Goal: Complete application form: Complete application form

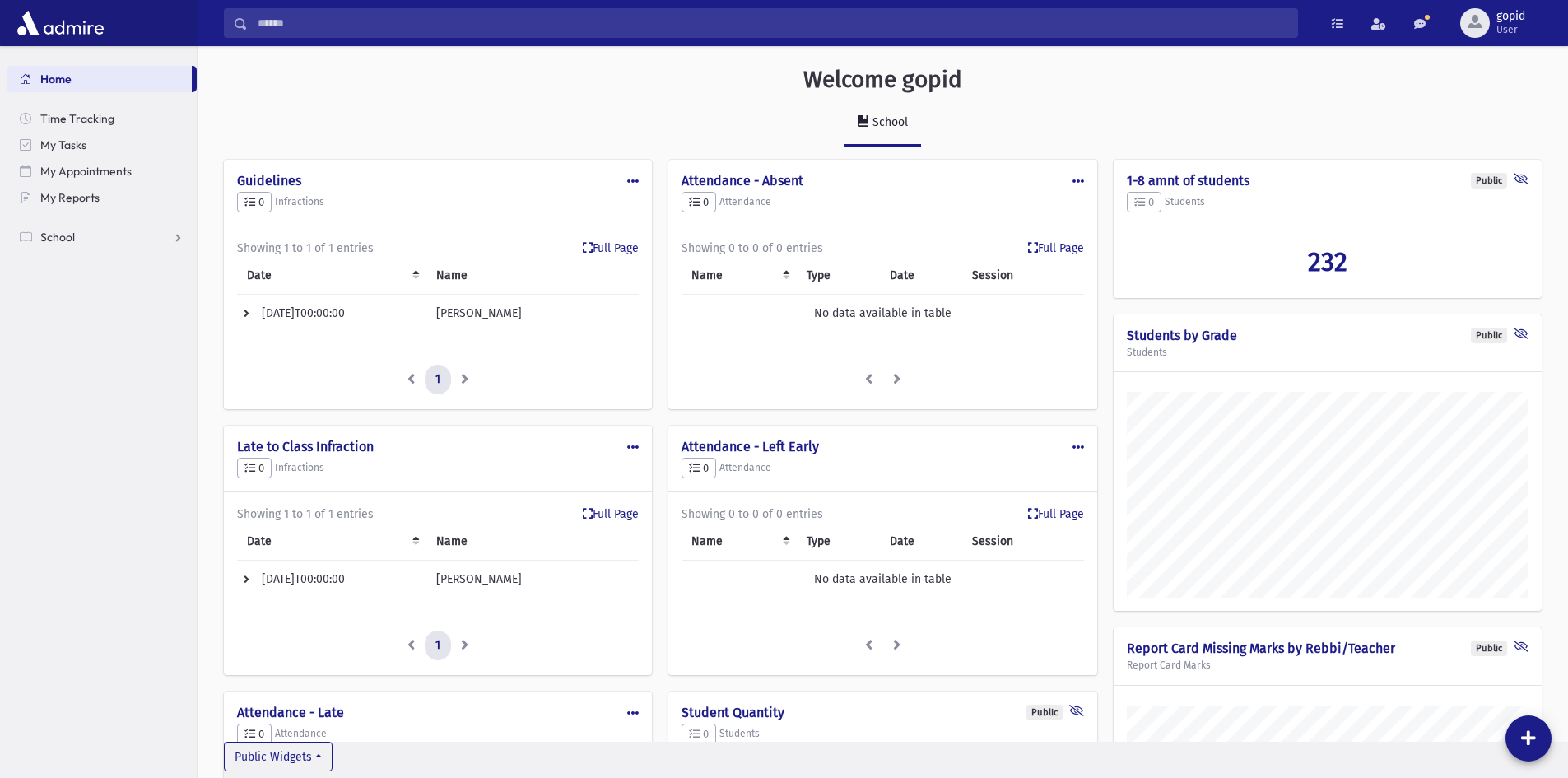
scroll to position [982, 1370]
click at [46, 240] on span "School" at bounding box center [58, 236] width 34 height 15
click at [119, 379] on link "Student Logs" at bounding box center [101, 368] width 190 height 27
click at [90, 398] on span "Entry" at bounding box center [76, 395] width 28 height 15
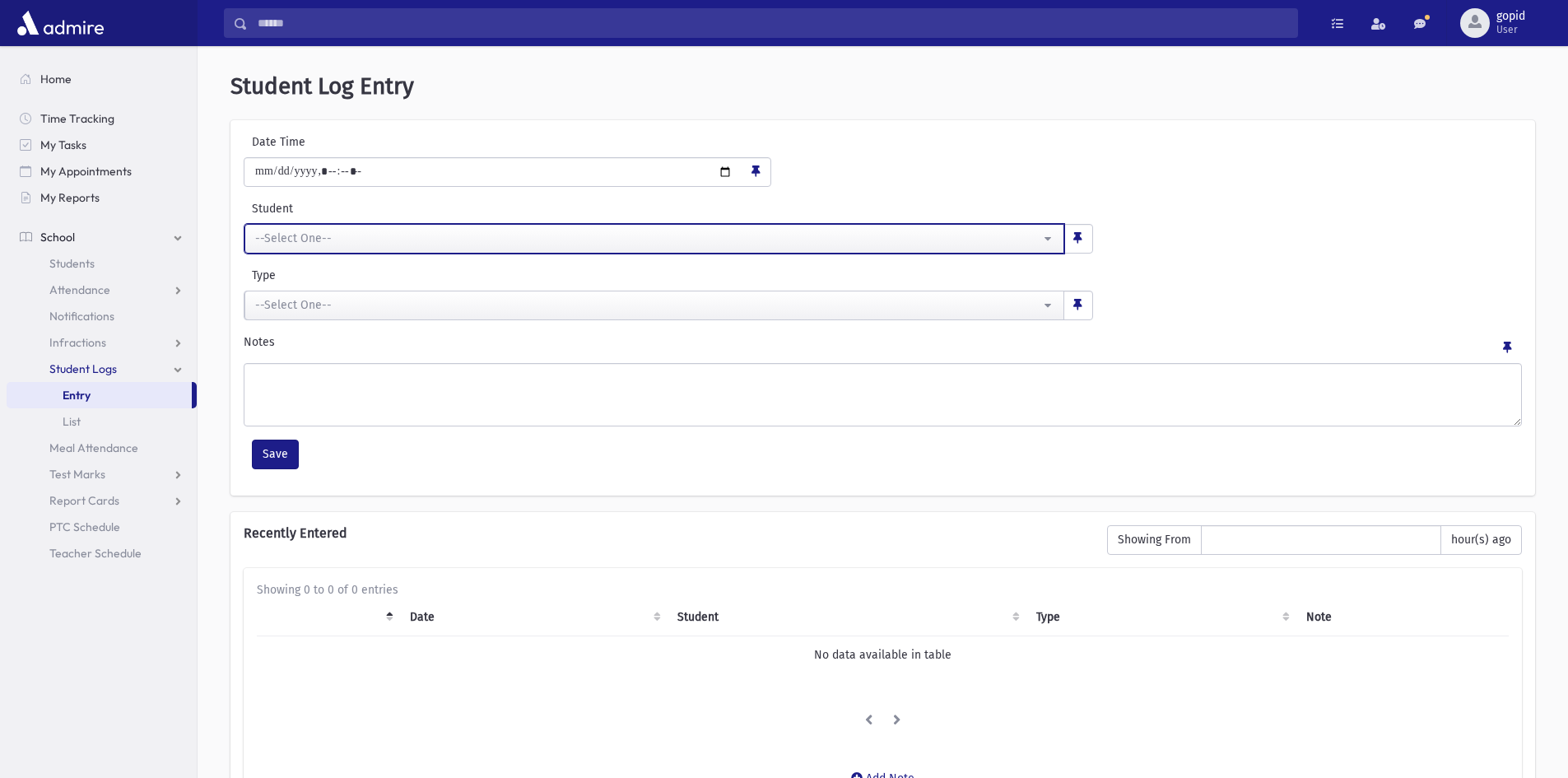
click at [438, 247] on div "--Select One--" at bounding box center [647, 238] width 786 height 18
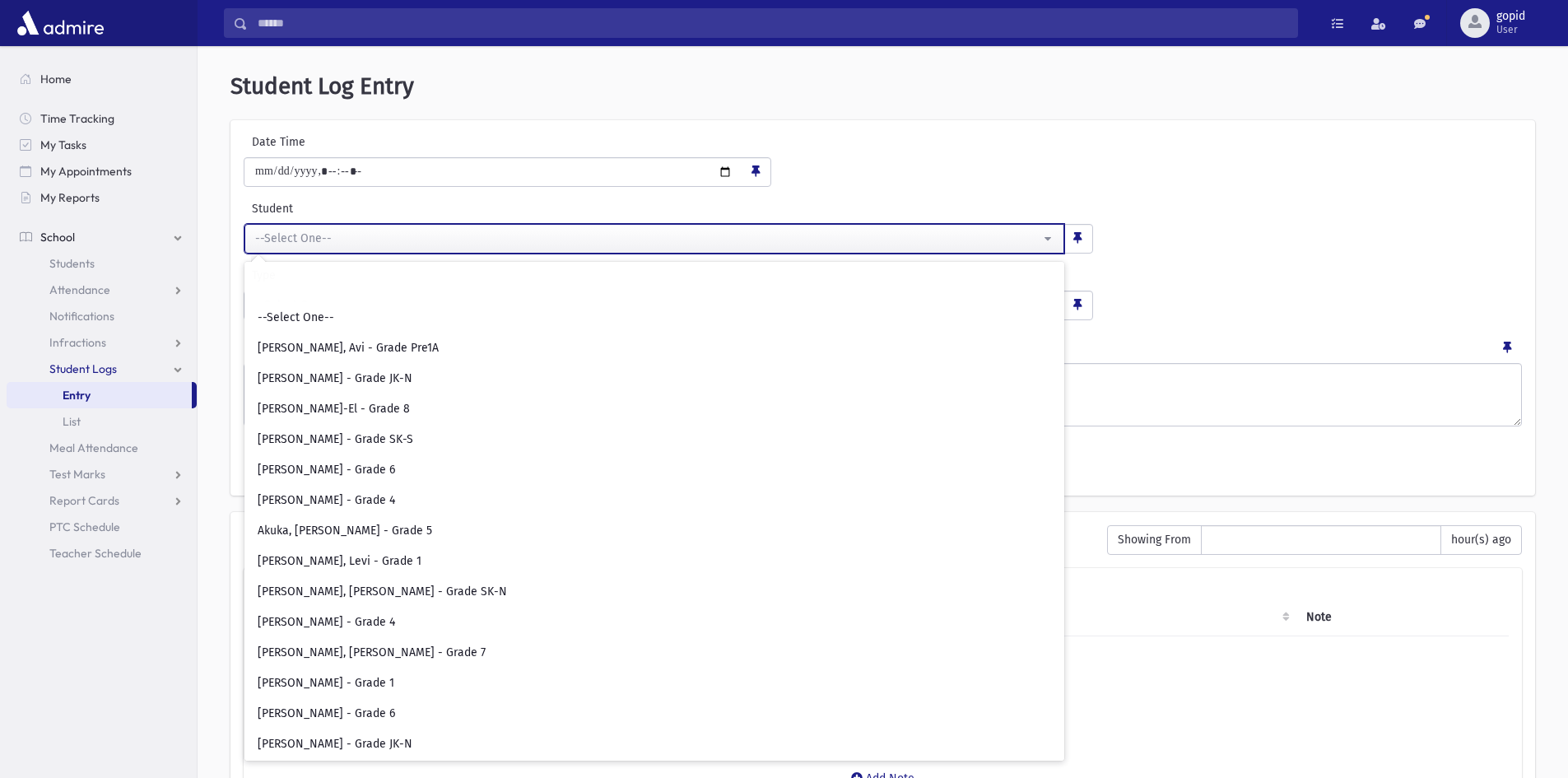
click at [438, 247] on div "--Select One--" at bounding box center [647, 238] width 786 height 18
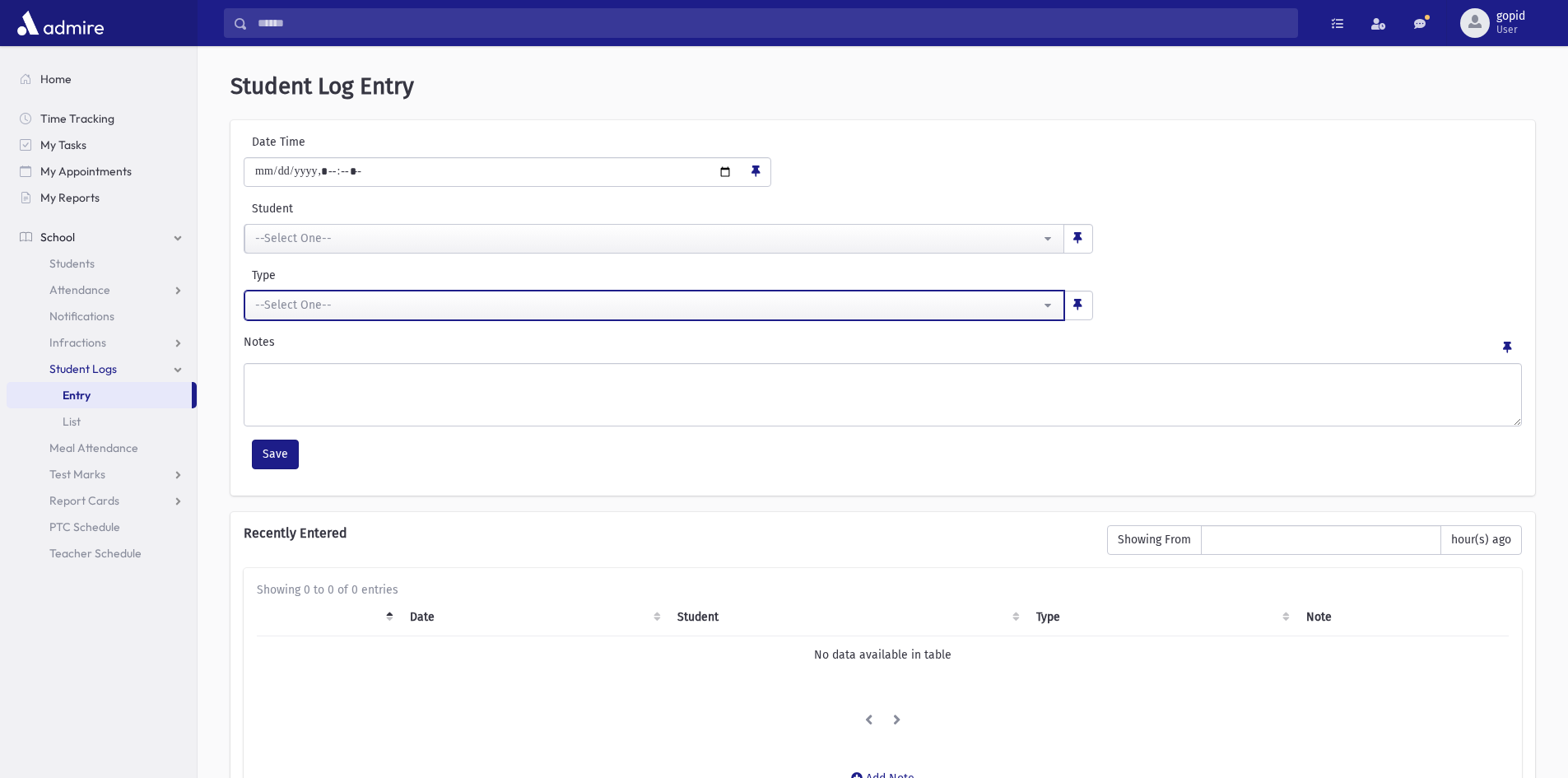
click at [423, 305] on div "--Select One--" at bounding box center [647, 305] width 786 height 17
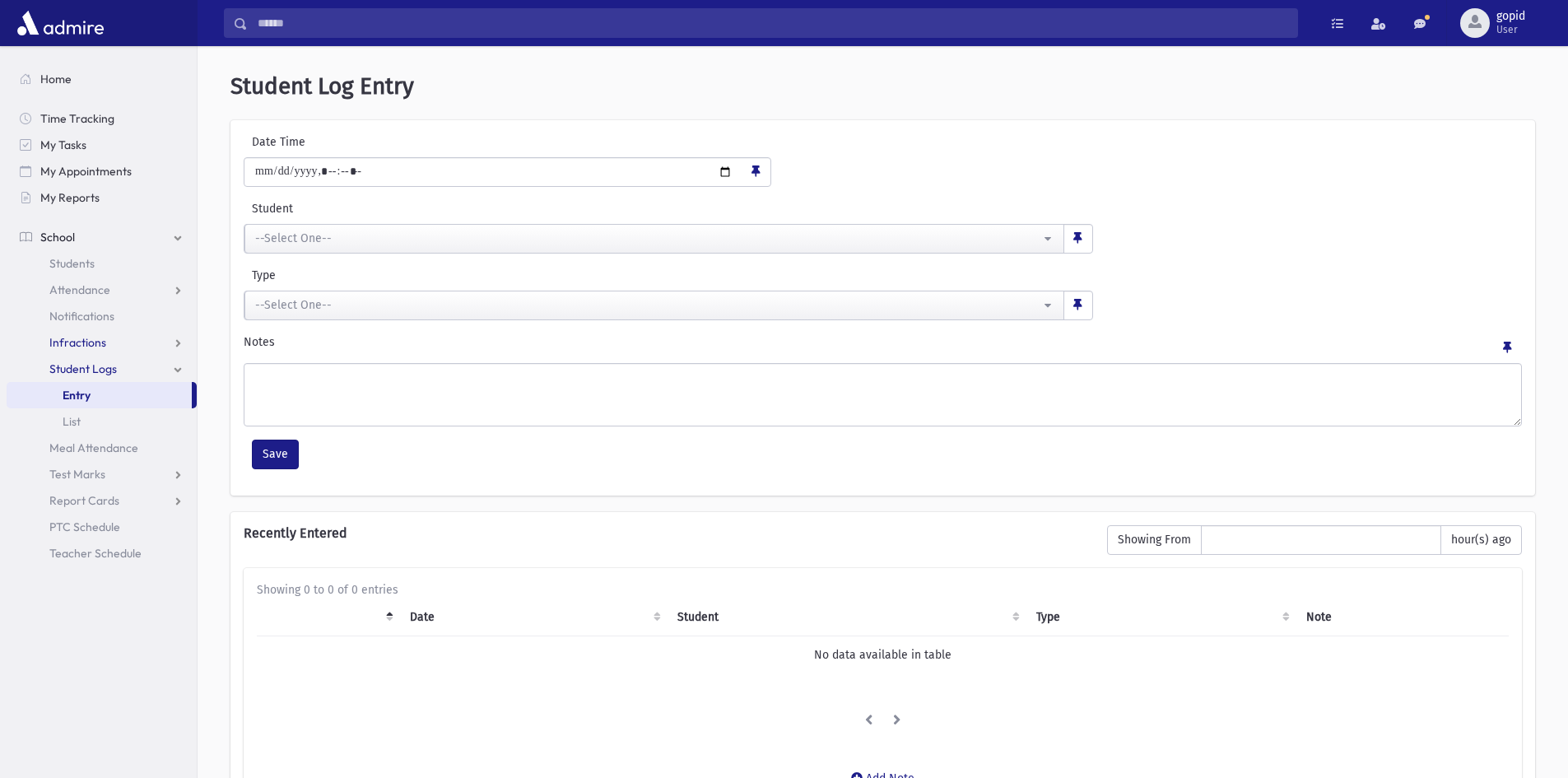
click at [129, 343] on link "Infractions" at bounding box center [101, 343] width 190 height 27
click at [99, 368] on link "Entry" at bounding box center [101, 368] width 190 height 27
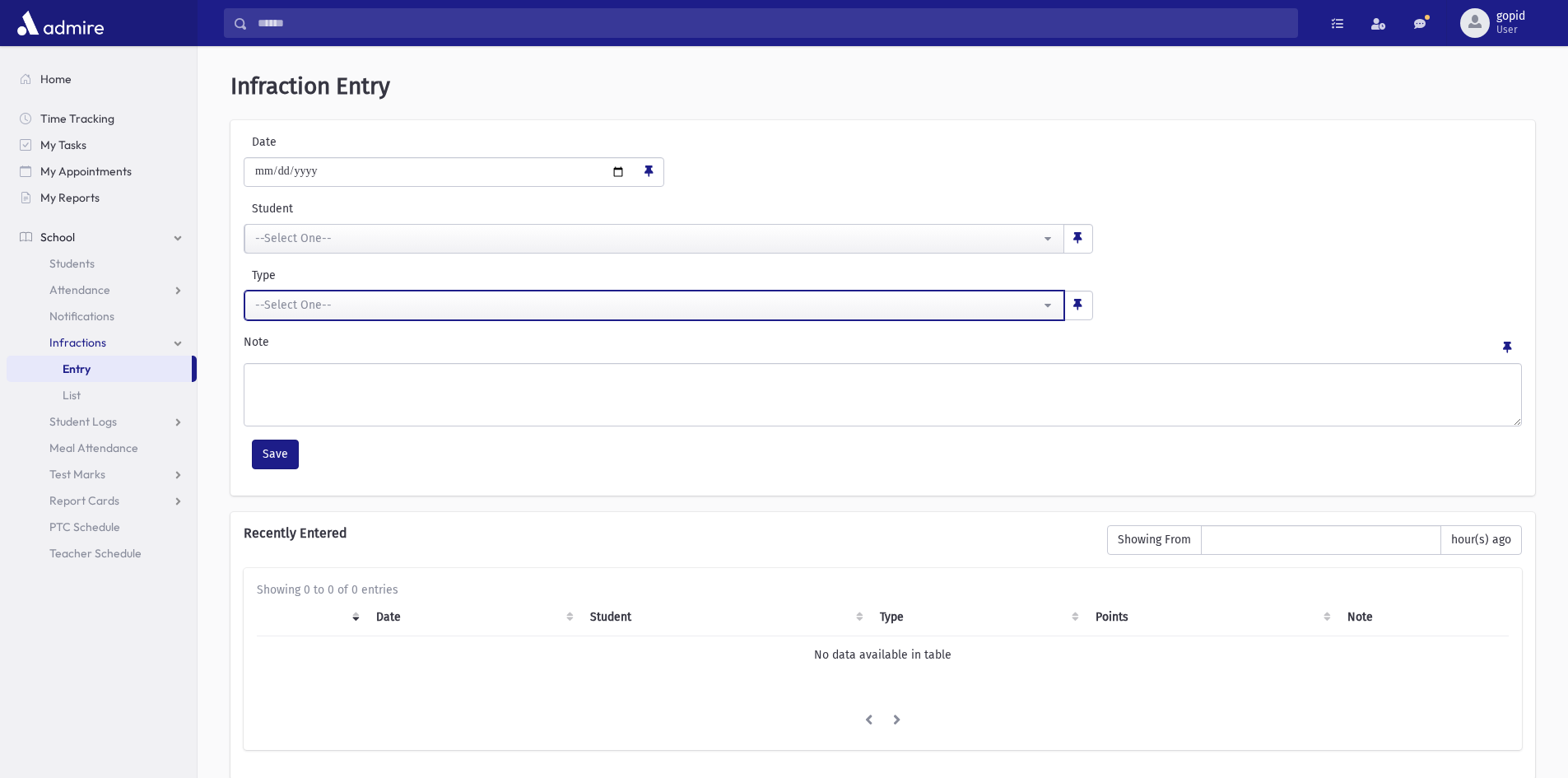
click at [322, 305] on div "--Select One--" at bounding box center [647, 305] width 786 height 17
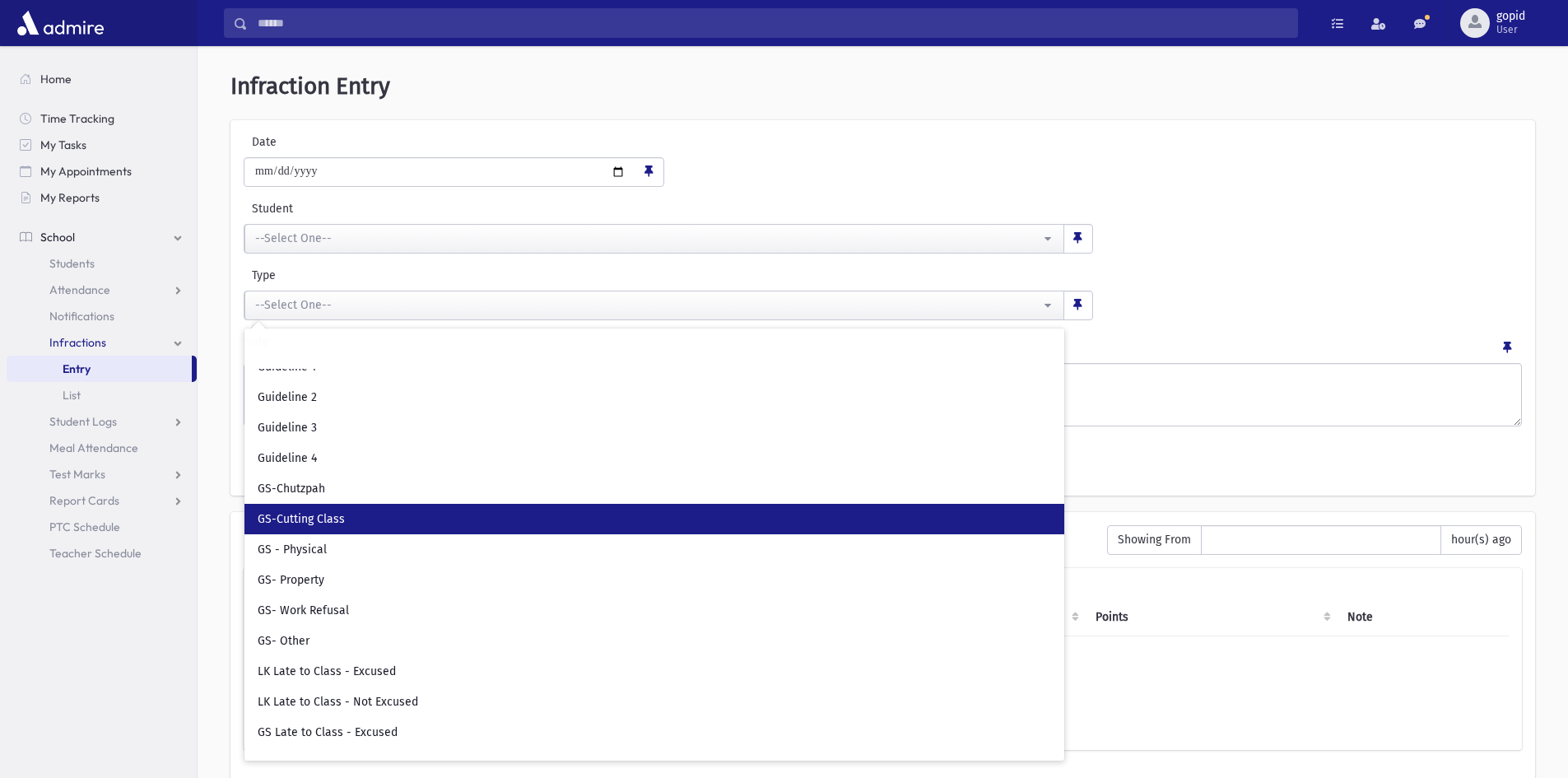
scroll to position [71, 0]
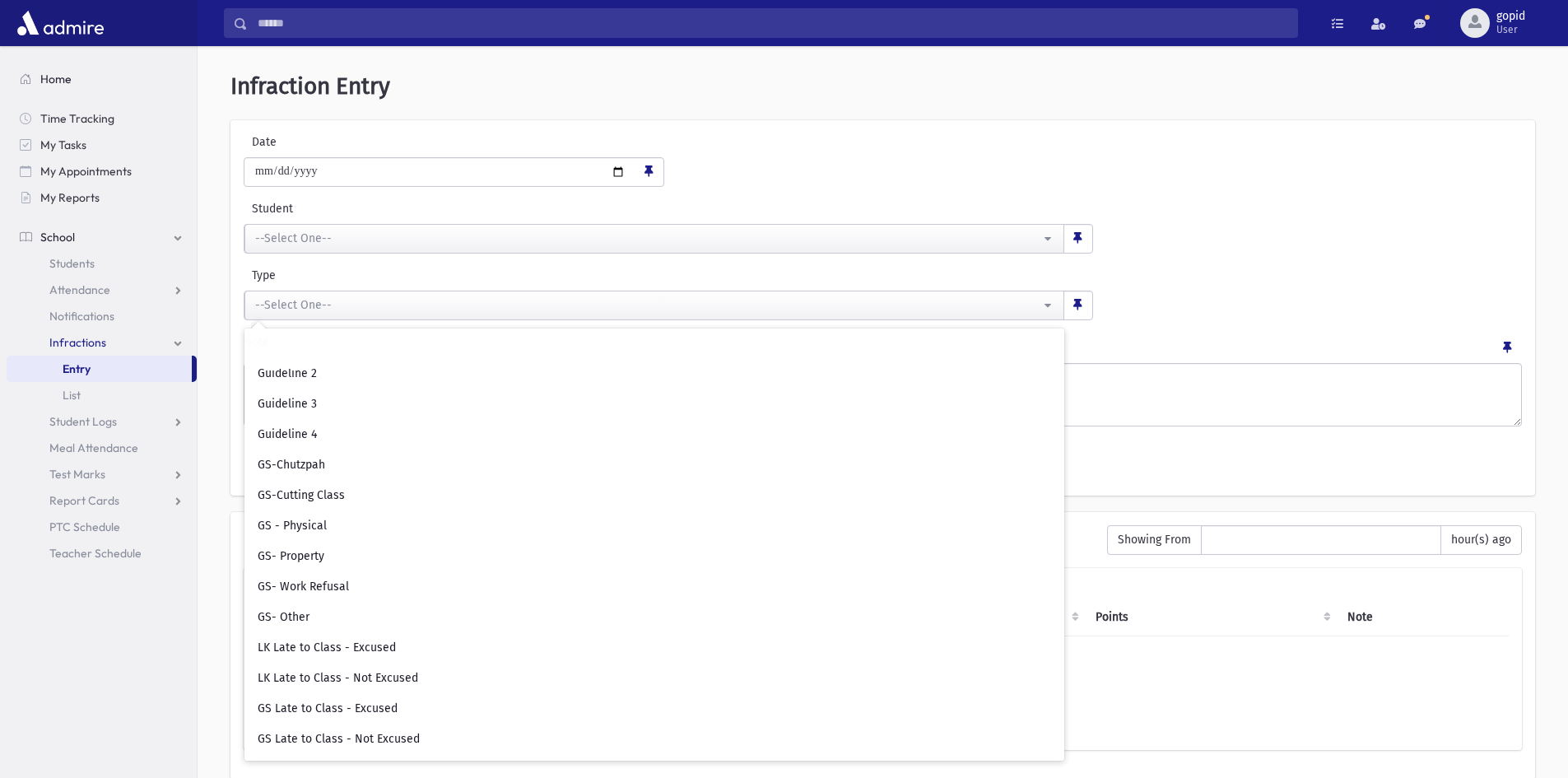
click at [64, 83] on span "Home" at bounding box center [56, 78] width 31 height 15
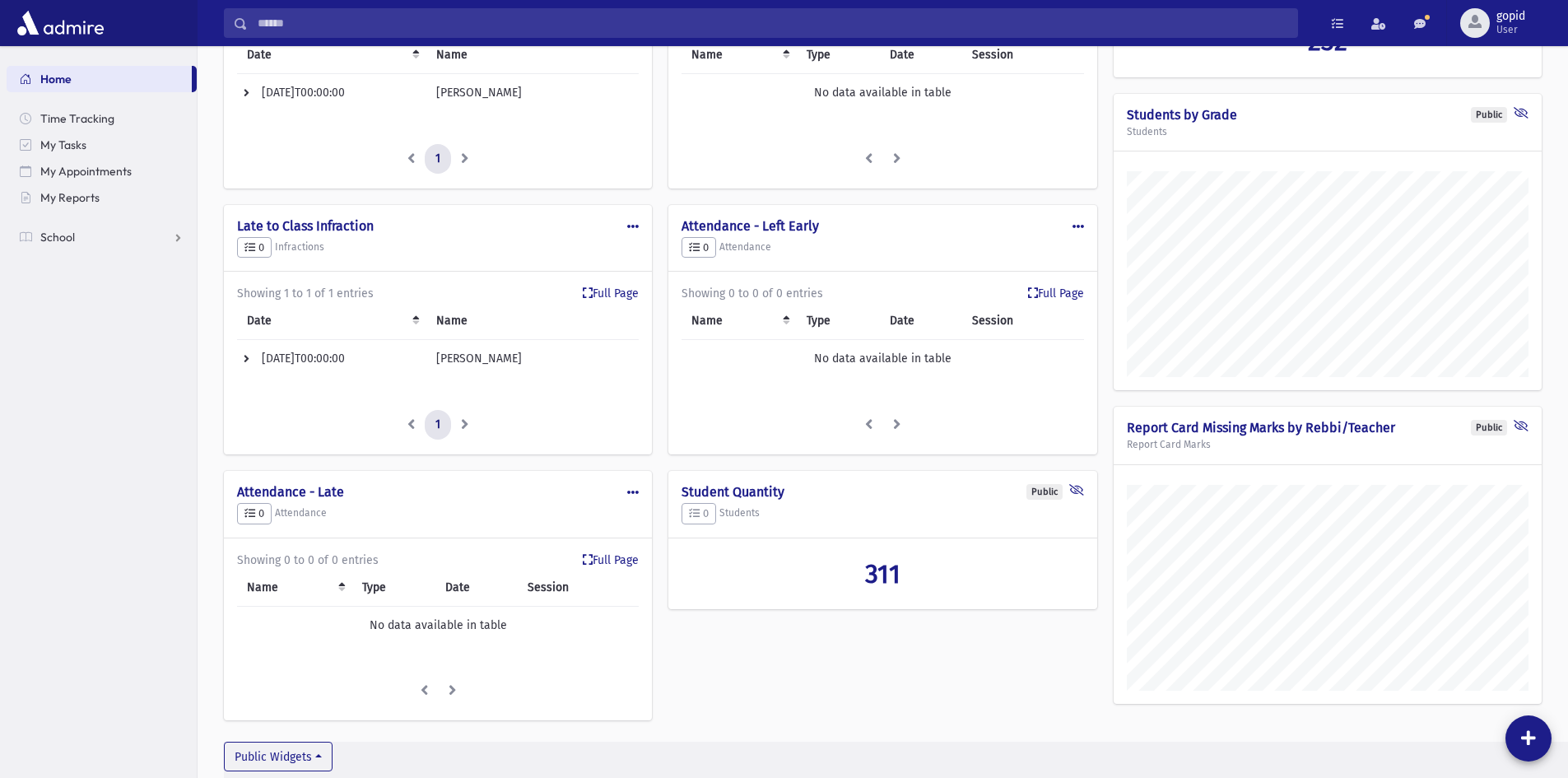
scroll to position [250, 0]
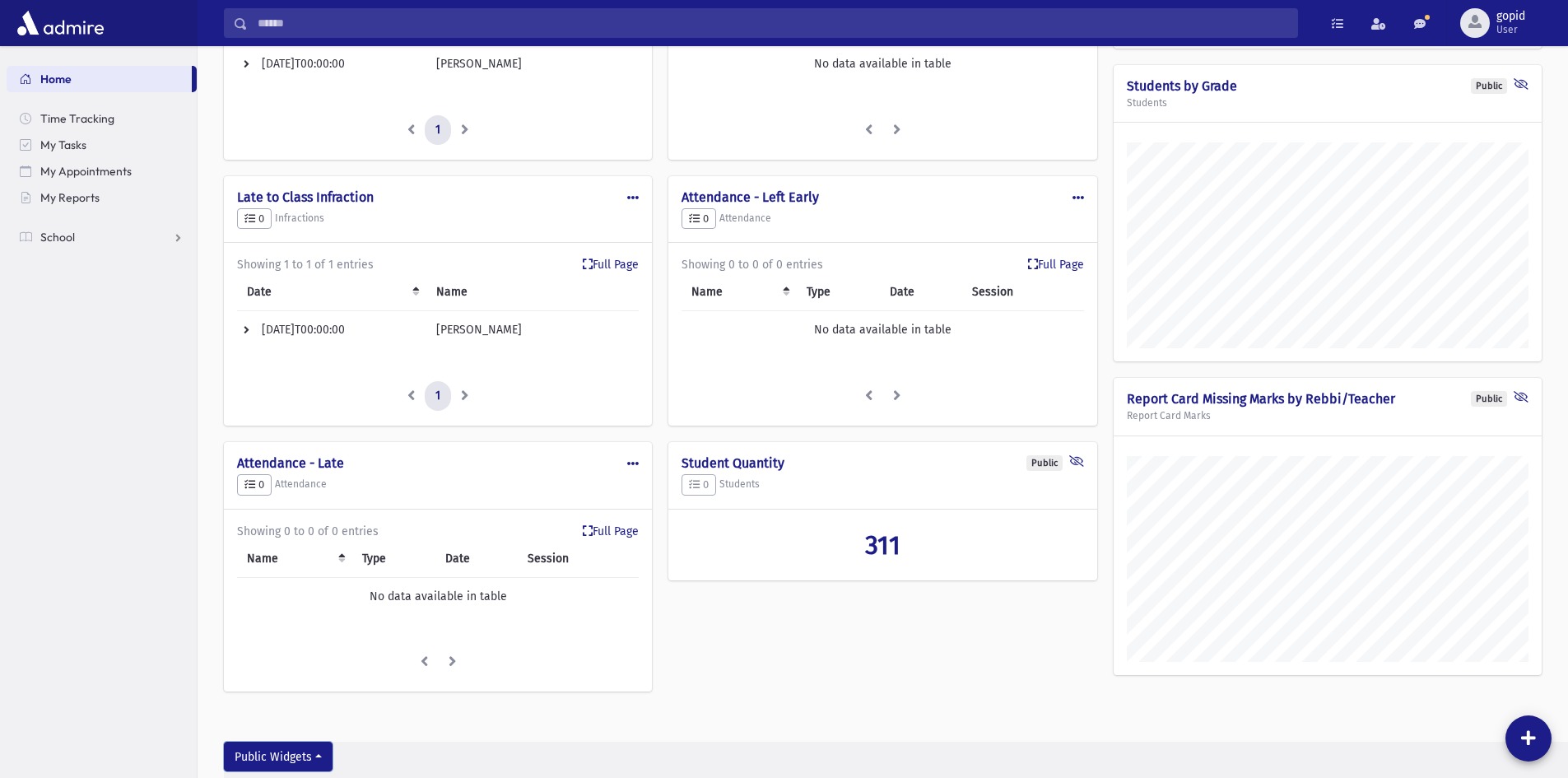
drag, startPoint x: 794, startPoint y: 684, endPoint x: 306, endPoint y: 758, distance: 493.6
click at [306, 758] on button "Public Widgets" at bounding box center [278, 757] width 109 height 30
click at [922, 717] on div "Welcome gopid School Public Edit Delete Make Public Guidelines 0 Infractions * …" at bounding box center [883, 269] width 1370 height 945
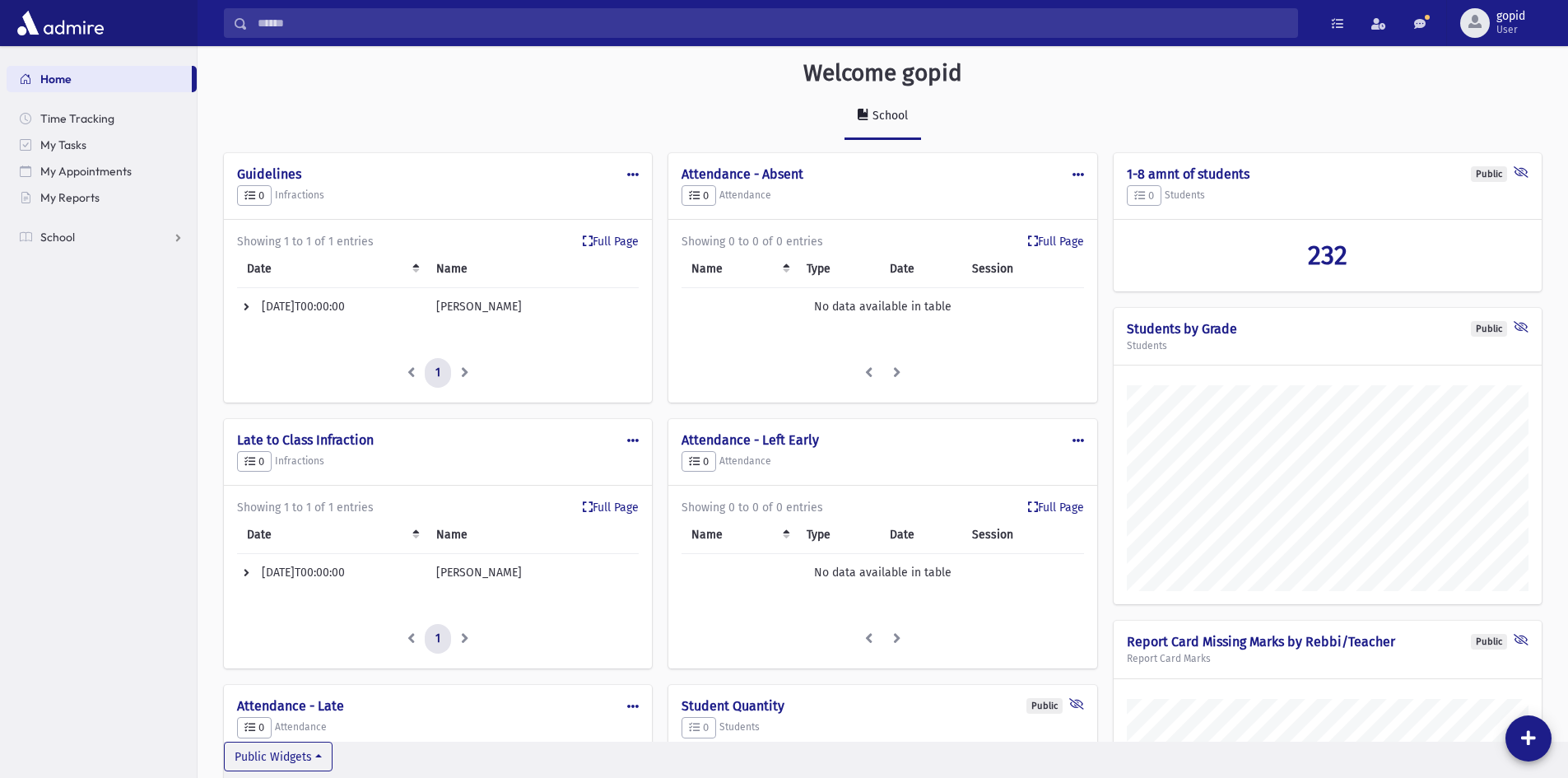
scroll to position [0, 0]
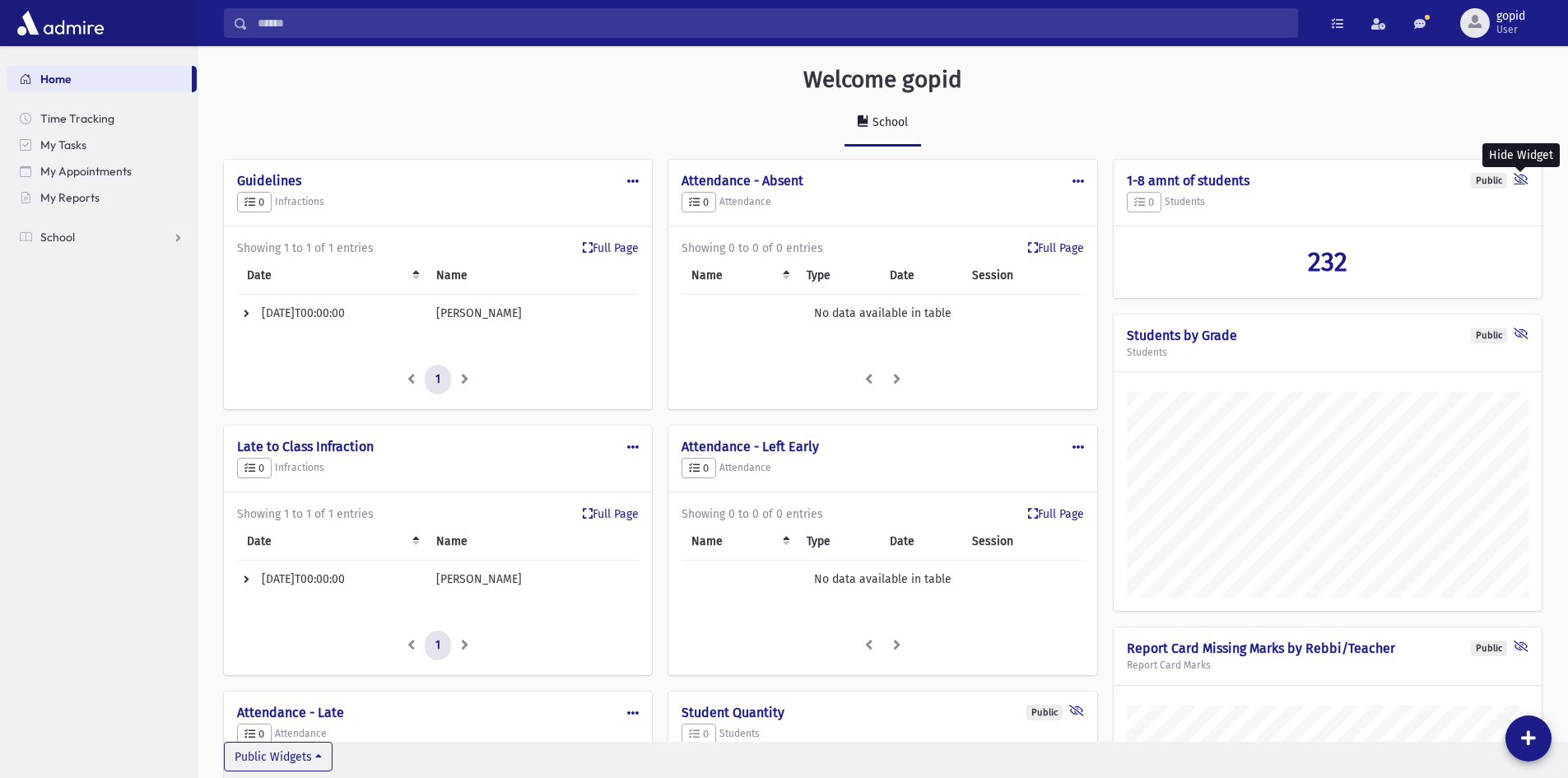
click at [1519, 177] on icon at bounding box center [1521, 180] width 15 height 15
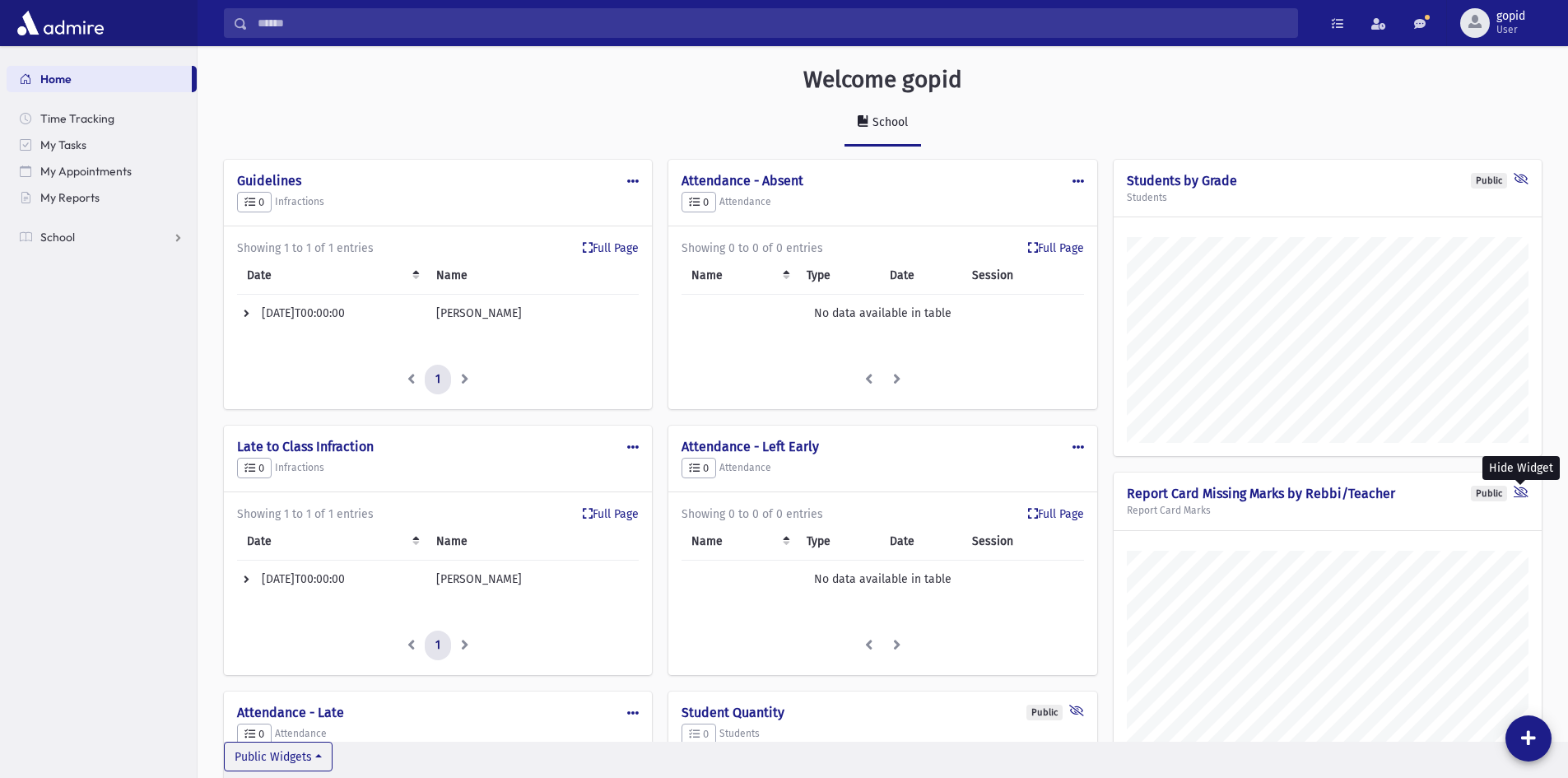
click at [1519, 494] on icon at bounding box center [1521, 494] width 15 height 15
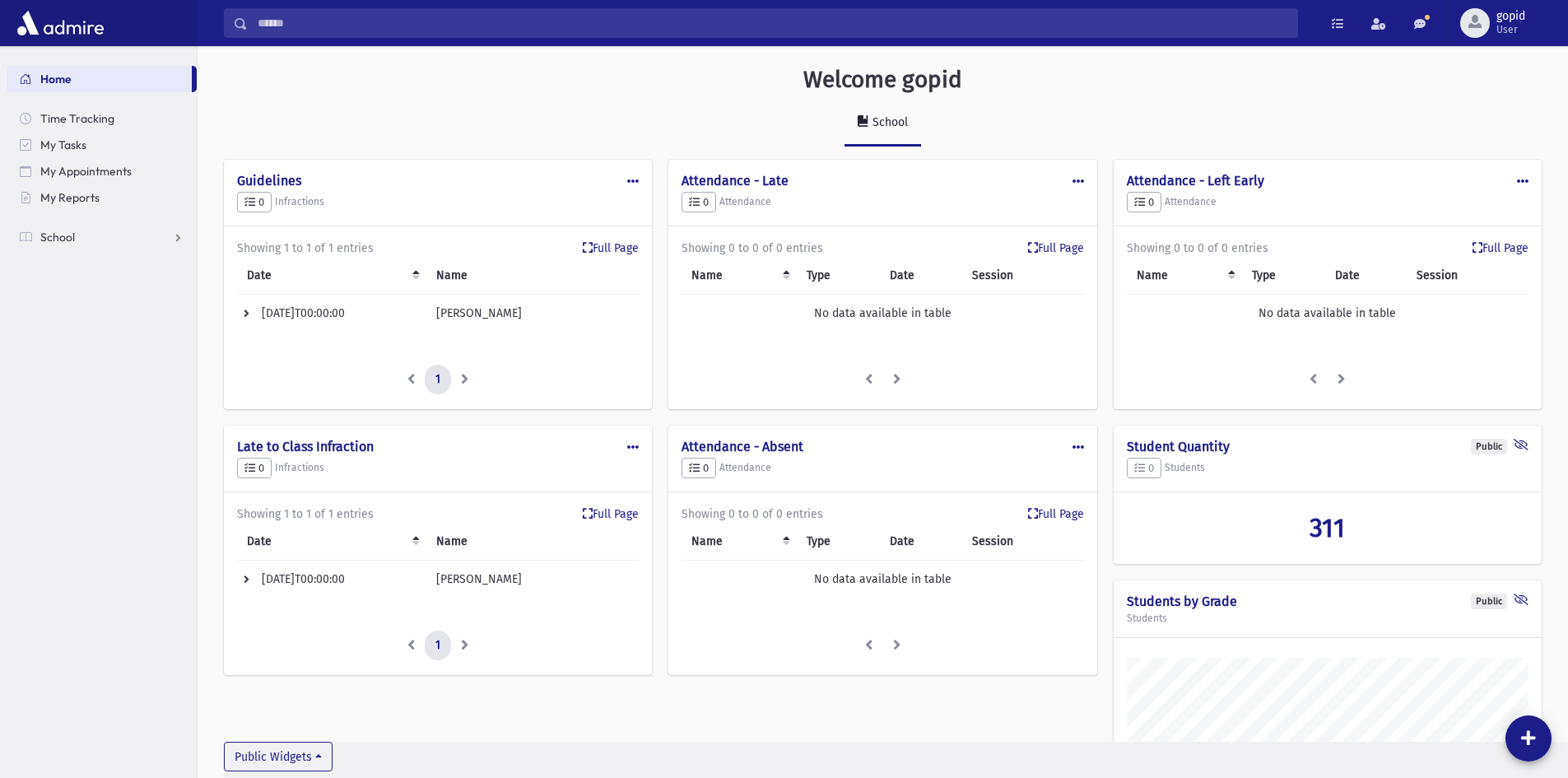
scroll to position [822389, 821924]
click at [1522, 443] on icon at bounding box center [1521, 447] width 15 height 15
click at [312, 755] on button "Public Widgets" at bounding box center [278, 757] width 109 height 30
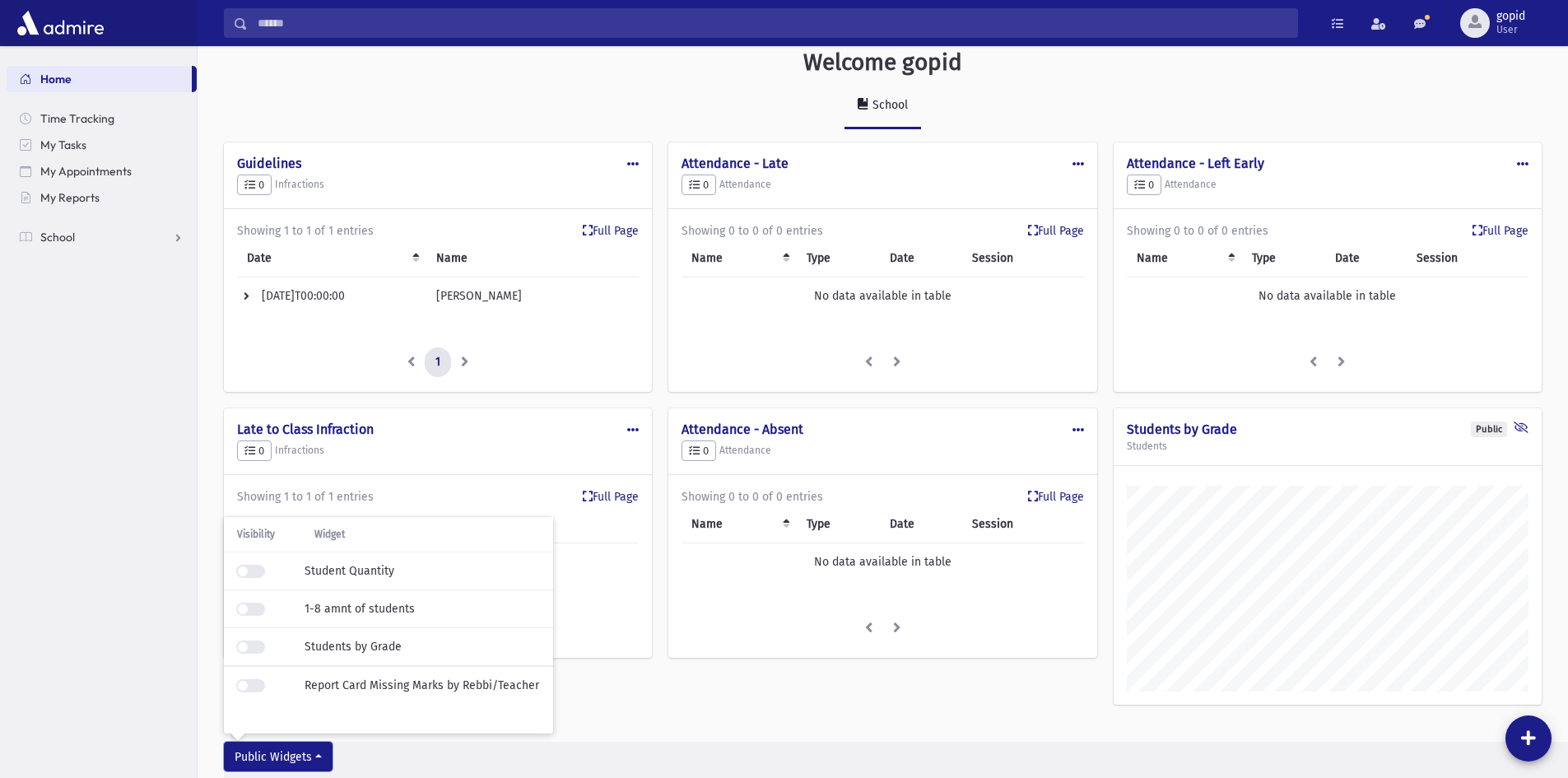
scroll to position [0, 0]
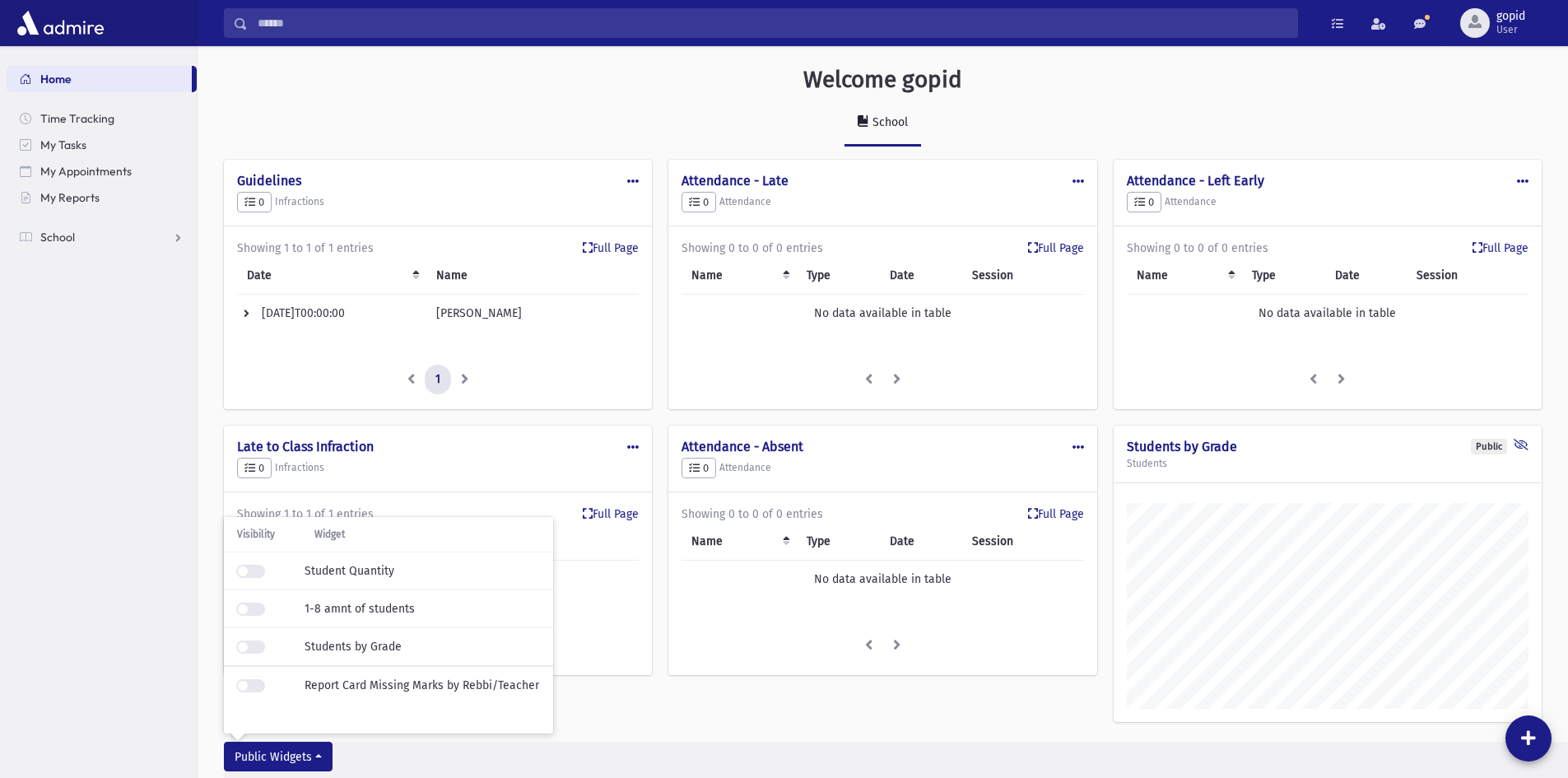
click at [718, 745] on div "Public Widgets Visibility Widget Student Quantity 1-8 amnt of students Students…" at bounding box center [1008, 760] width 1568 height 36
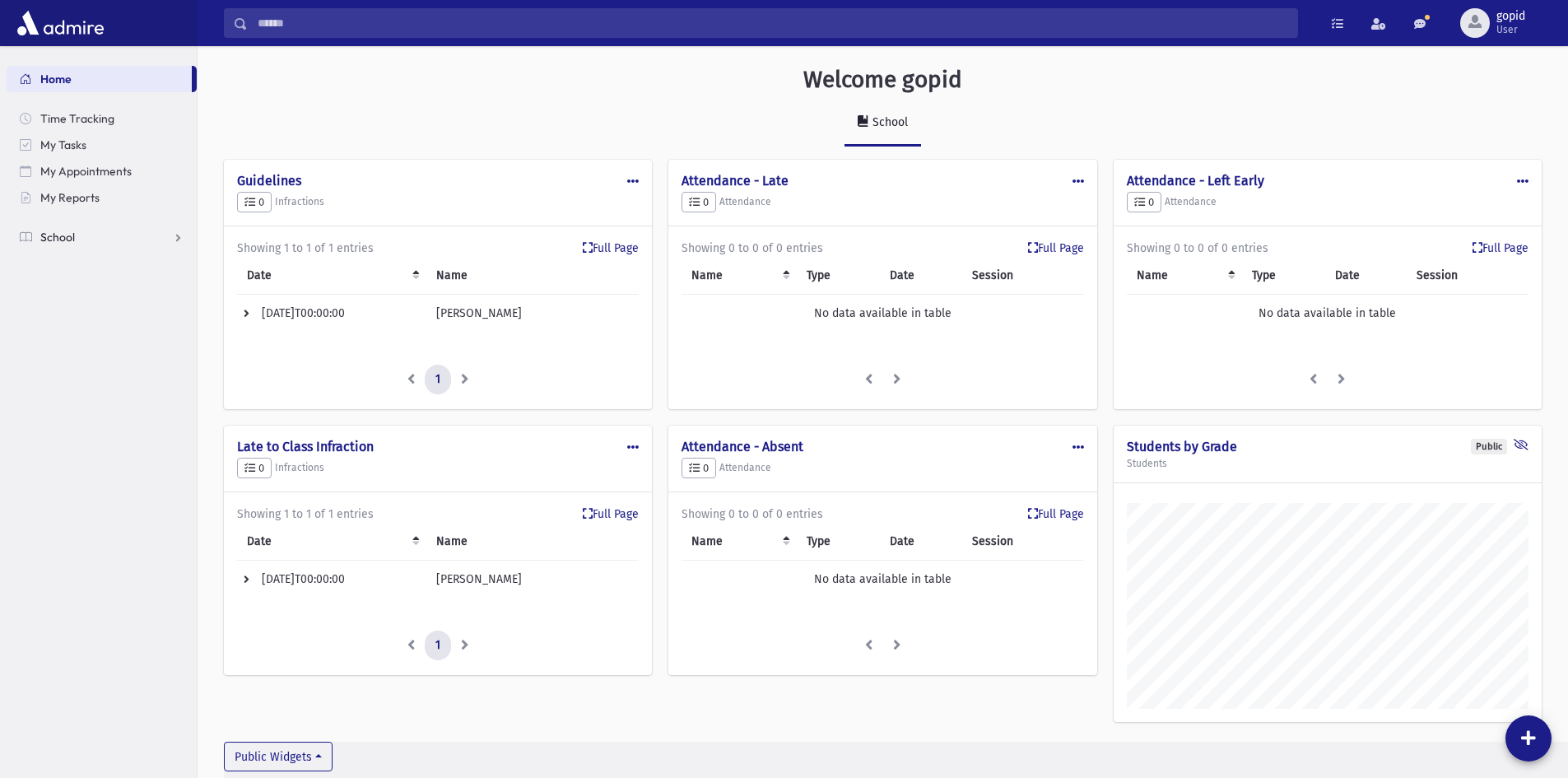
click at [48, 239] on span "School" at bounding box center [58, 236] width 34 height 15
click at [100, 344] on span "Infractions" at bounding box center [78, 342] width 57 height 15
click at [92, 369] on link "Entry" at bounding box center [101, 368] width 190 height 27
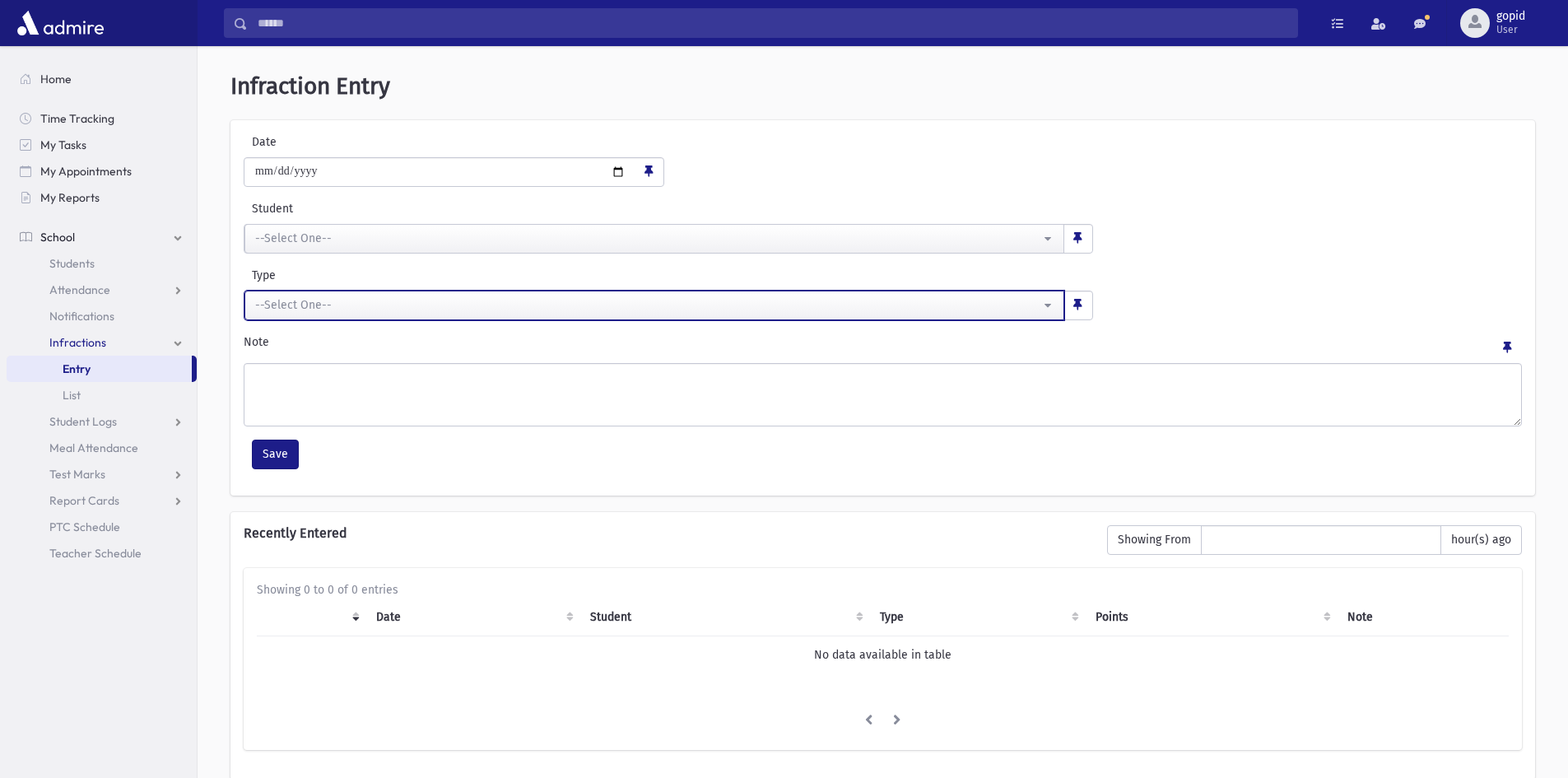
click at [447, 317] on button "--Select One--" at bounding box center [654, 305] width 820 height 30
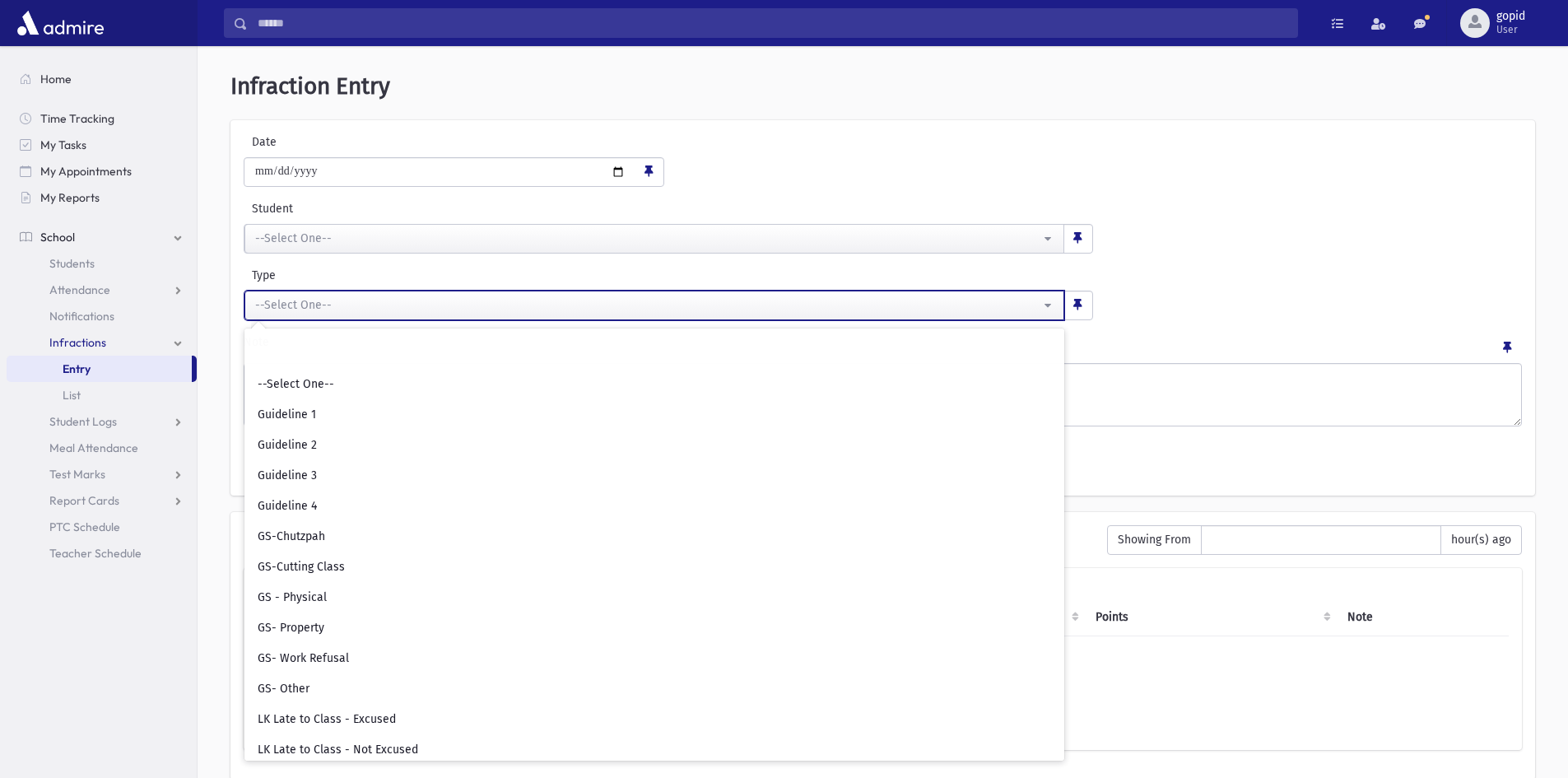
click at [450, 310] on div "--Select One--" at bounding box center [647, 305] width 786 height 17
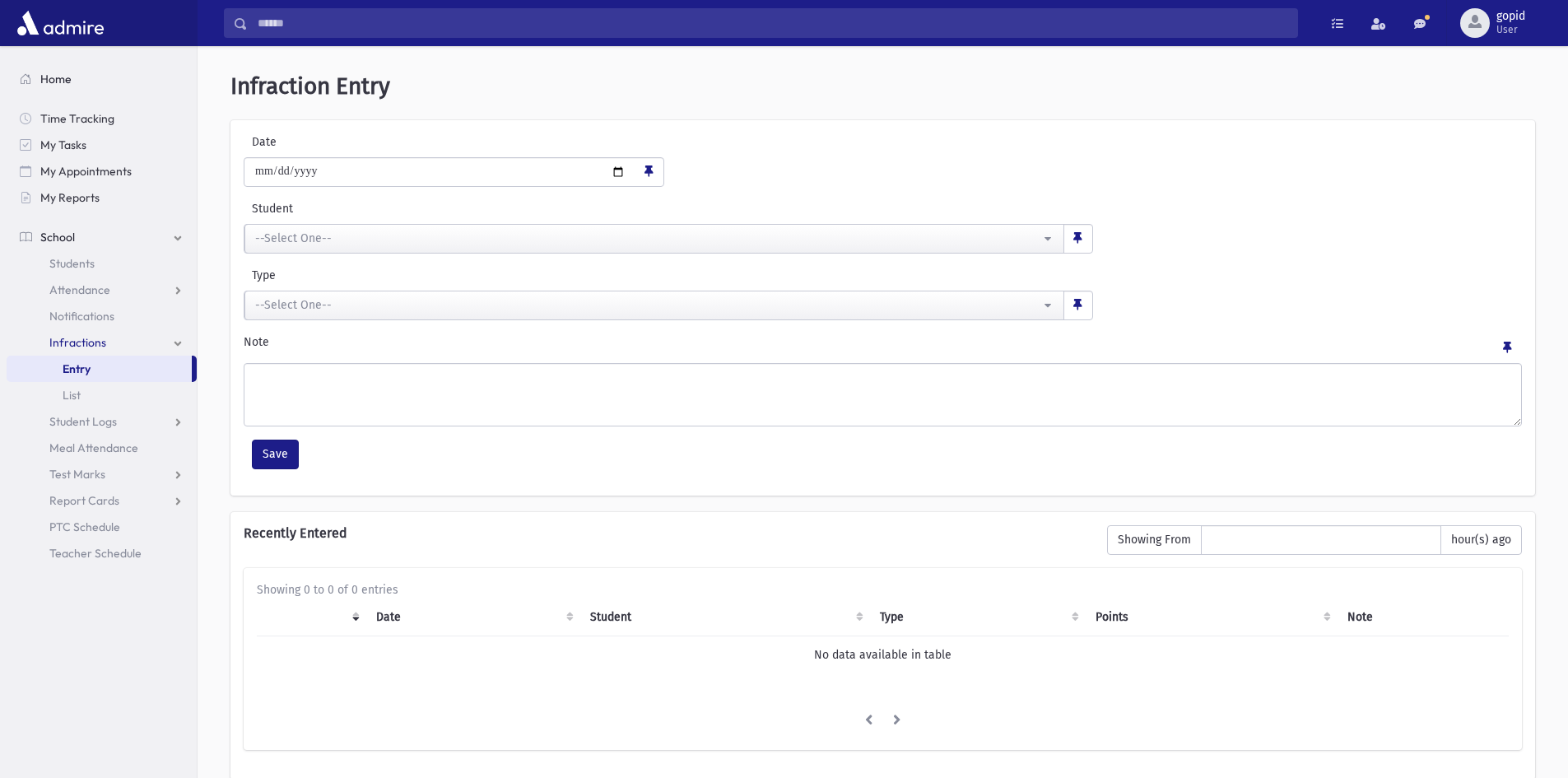
click at [52, 72] on span "Home" at bounding box center [56, 78] width 31 height 15
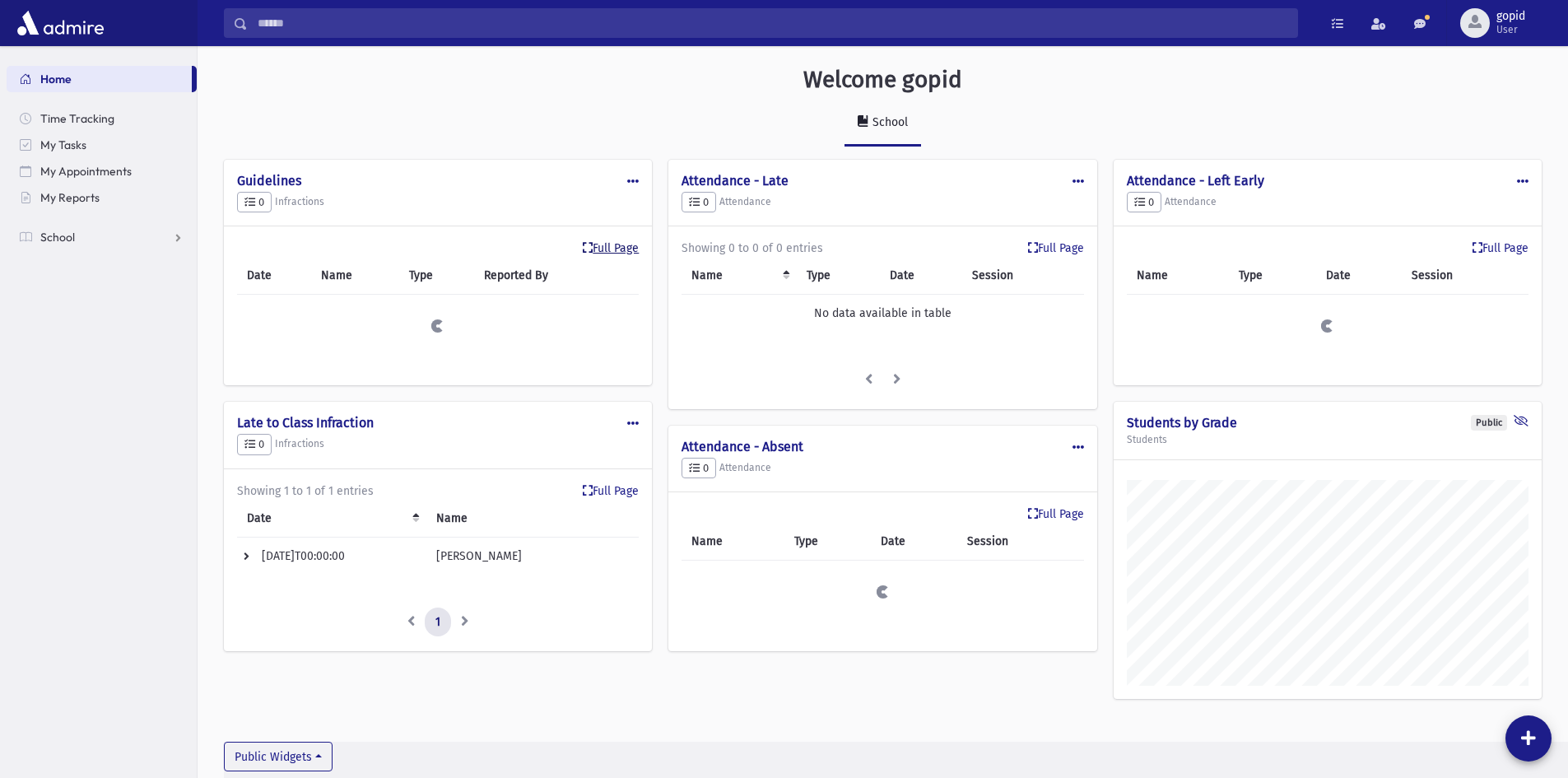
scroll to position [769, 1370]
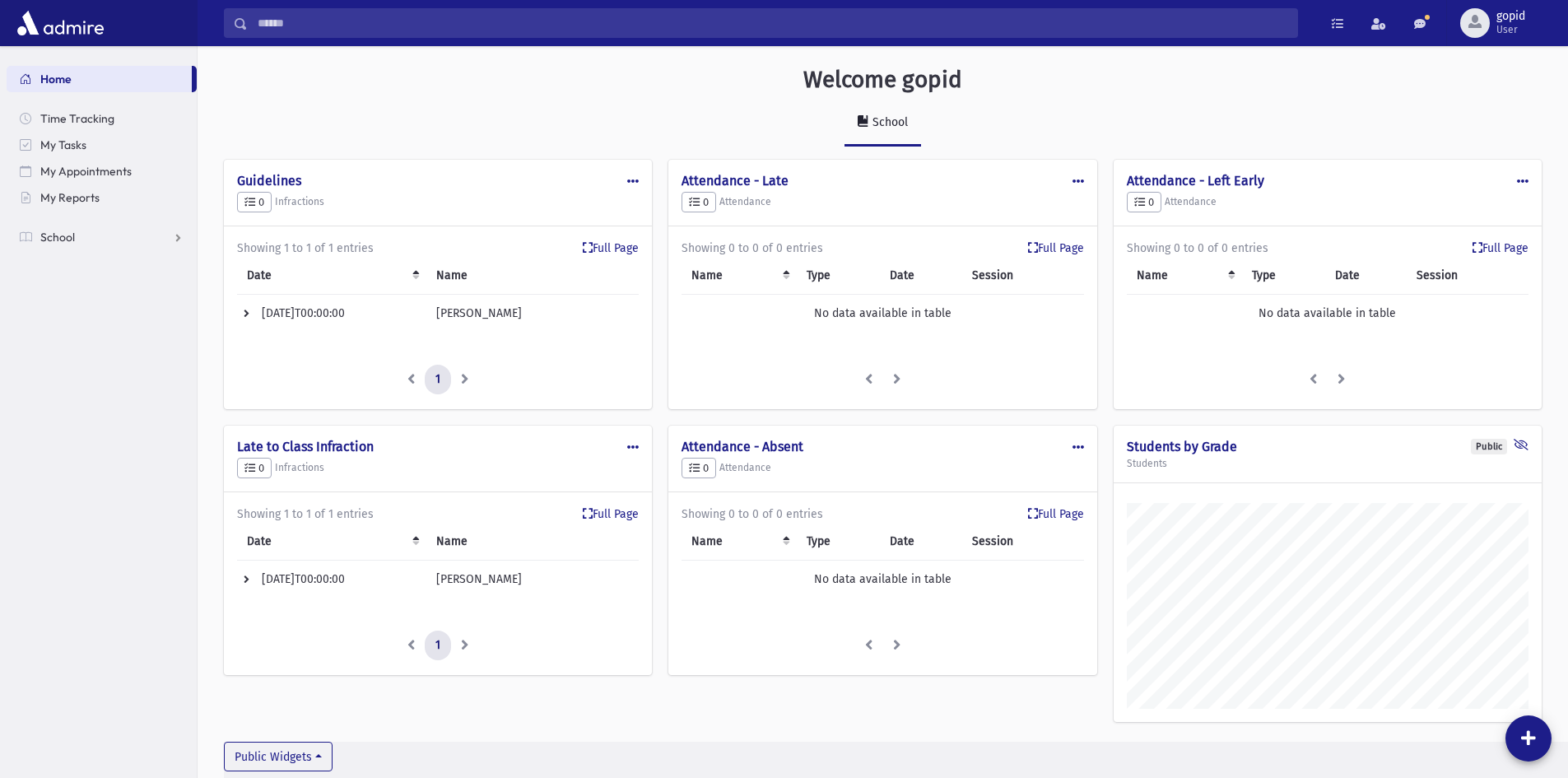
click at [641, 181] on div "Public Edit Delete Make Public Guidelines 0 Infractions" at bounding box center [438, 193] width 428 height 68
click at [634, 181] on span at bounding box center [633, 180] width 11 height 11
click at [1344, 22] on link at bounding box center [1338, 23] width 33 height 30
